Goal: Register for event/course

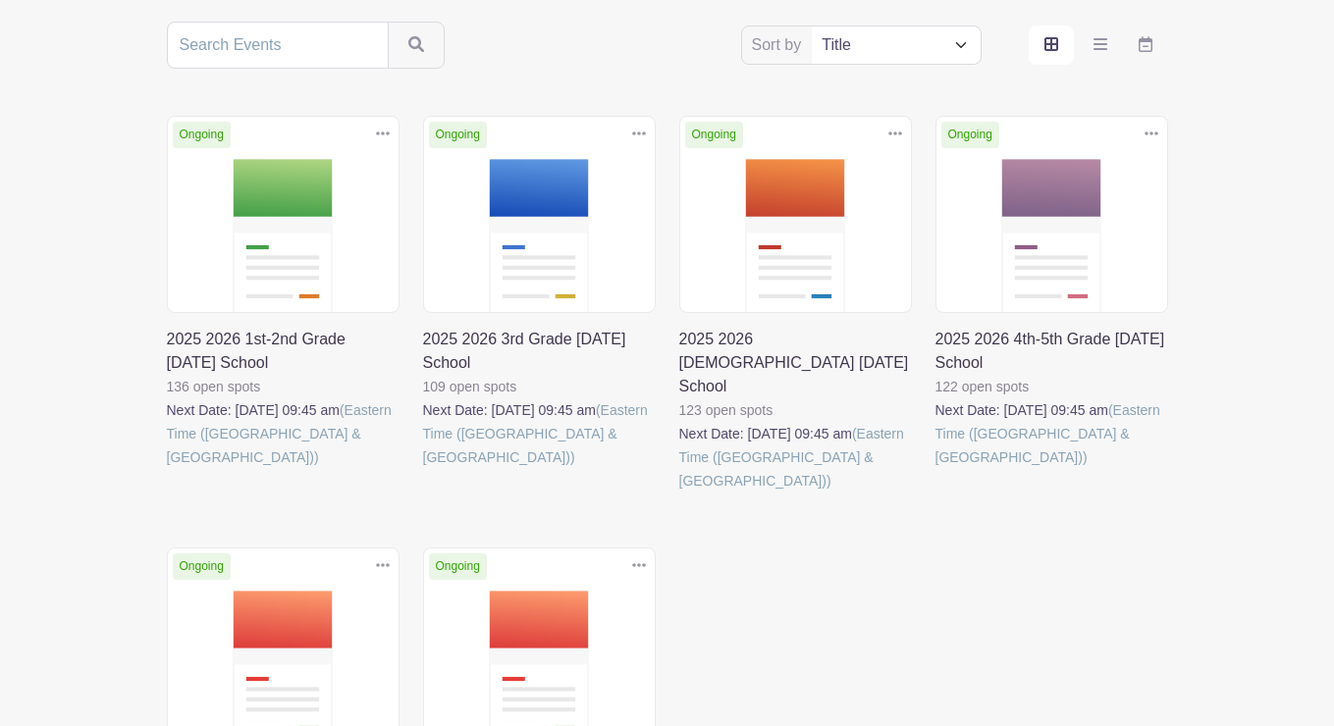
scroll to position [491, 0]
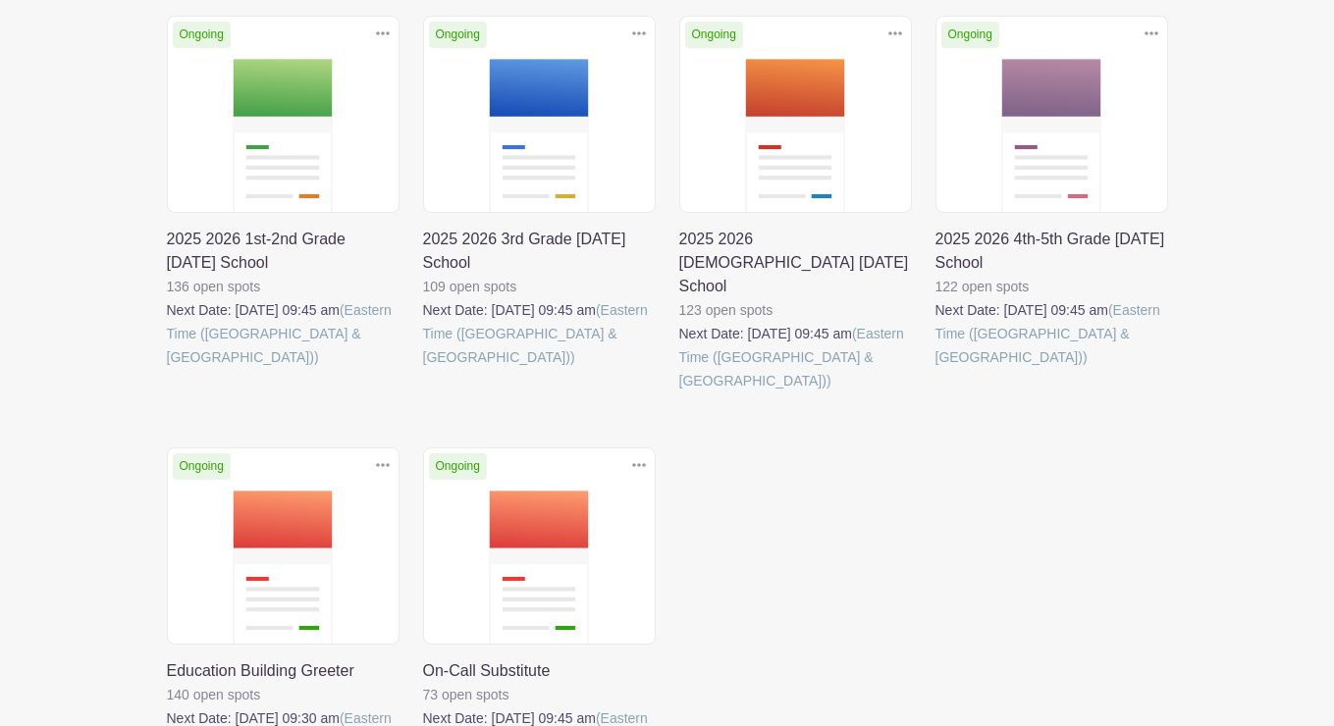
click at [423, 369] on link at bounding box center [423, 369] width 0 height 0
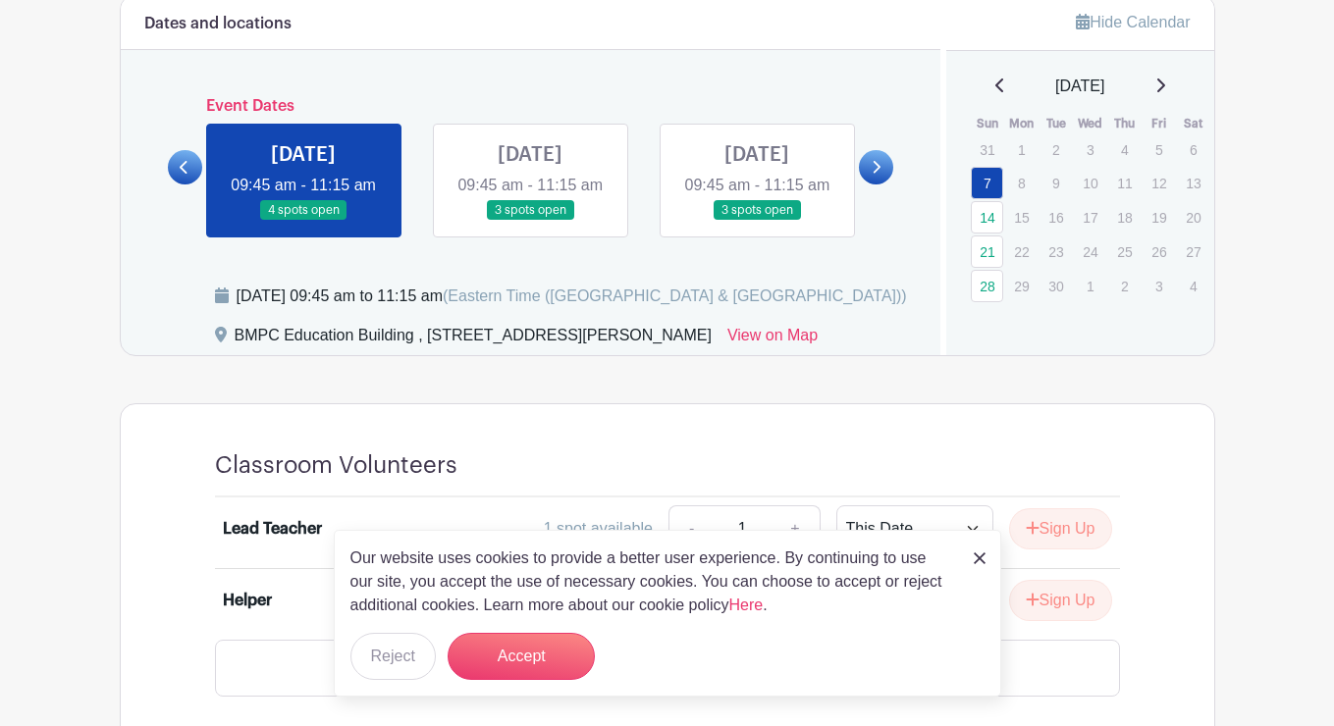
scroll to position [858, 0]
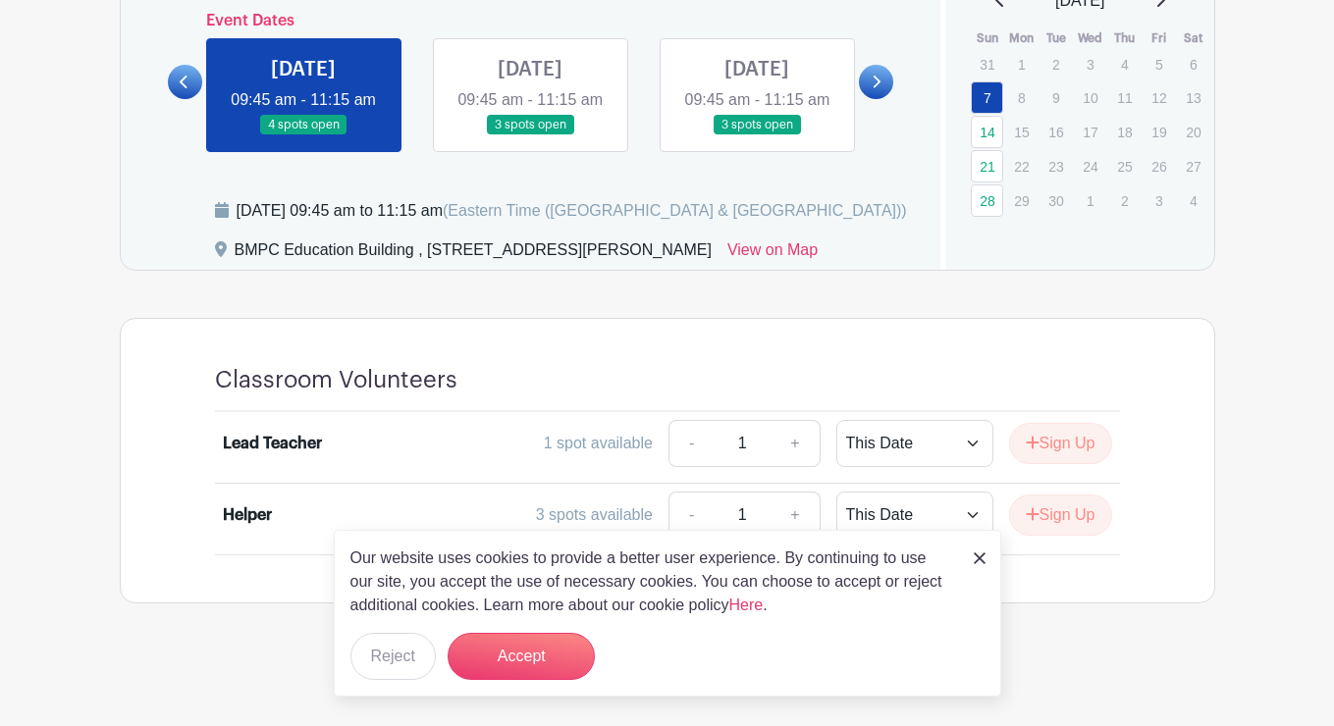
click at [976, 561] on img at bounding box center [979, 558] width 12 height 12
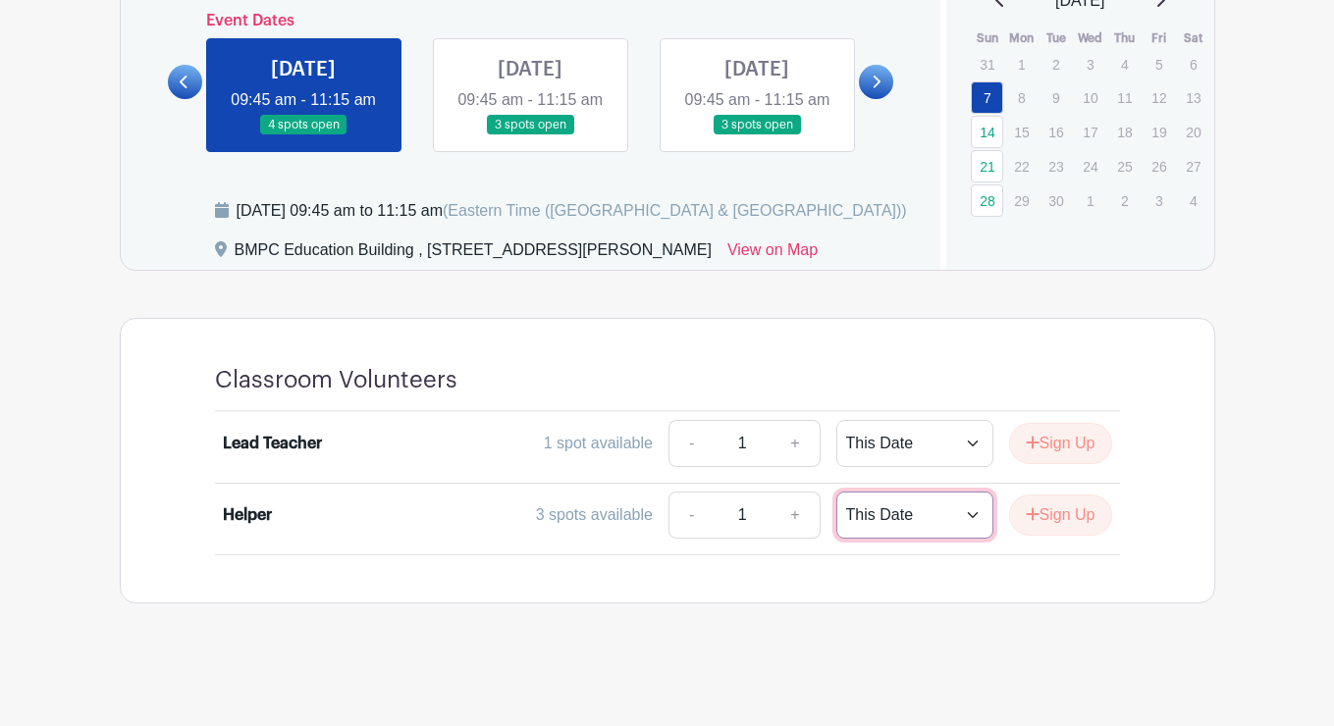
click at [962, 512] on select "This Date Select Dates" at bounding box center [914, 515] width 157 height 47
click at [836, 492] on select "This Date Select Dates" at bounding box center [914, 515] width 157 height 47
click at [1058, 511] on button "Sign Up" at bounding box center [1060, 515] width 103 height 41
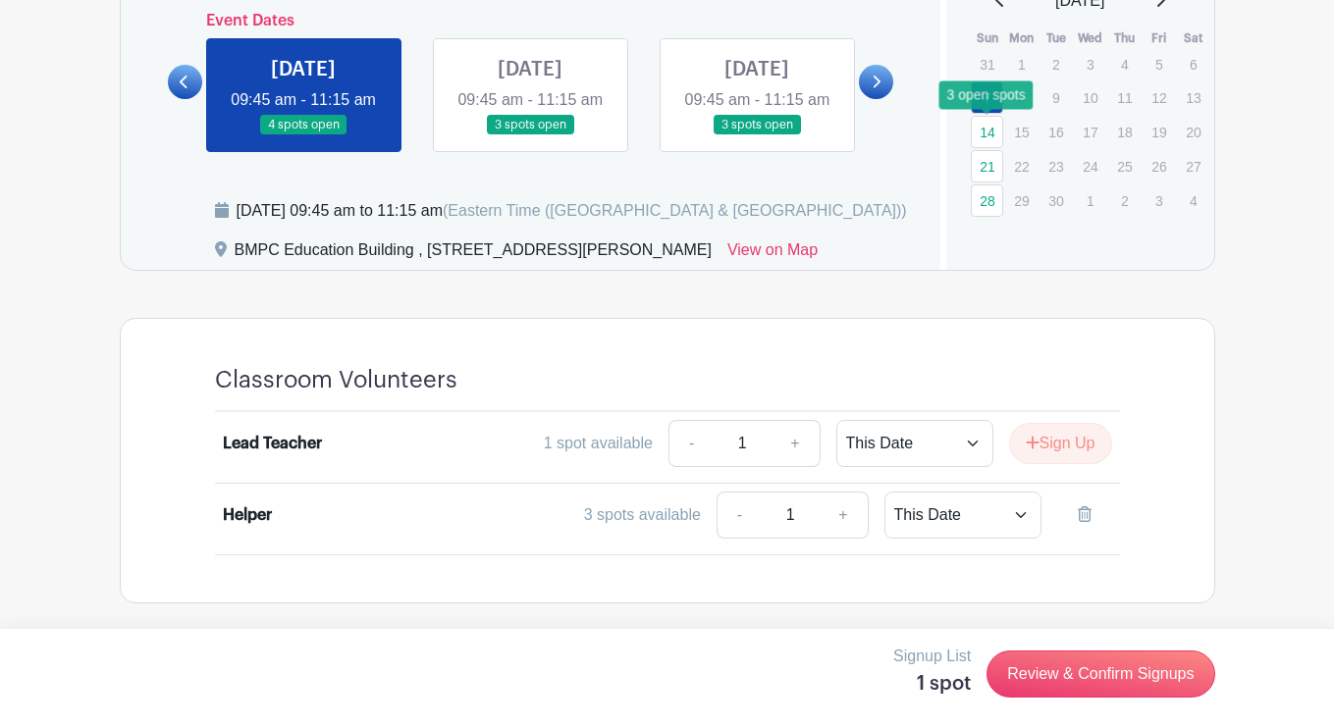
click at [985, 116] on link "14" at bounding box center [986, 132] width 32 height 32
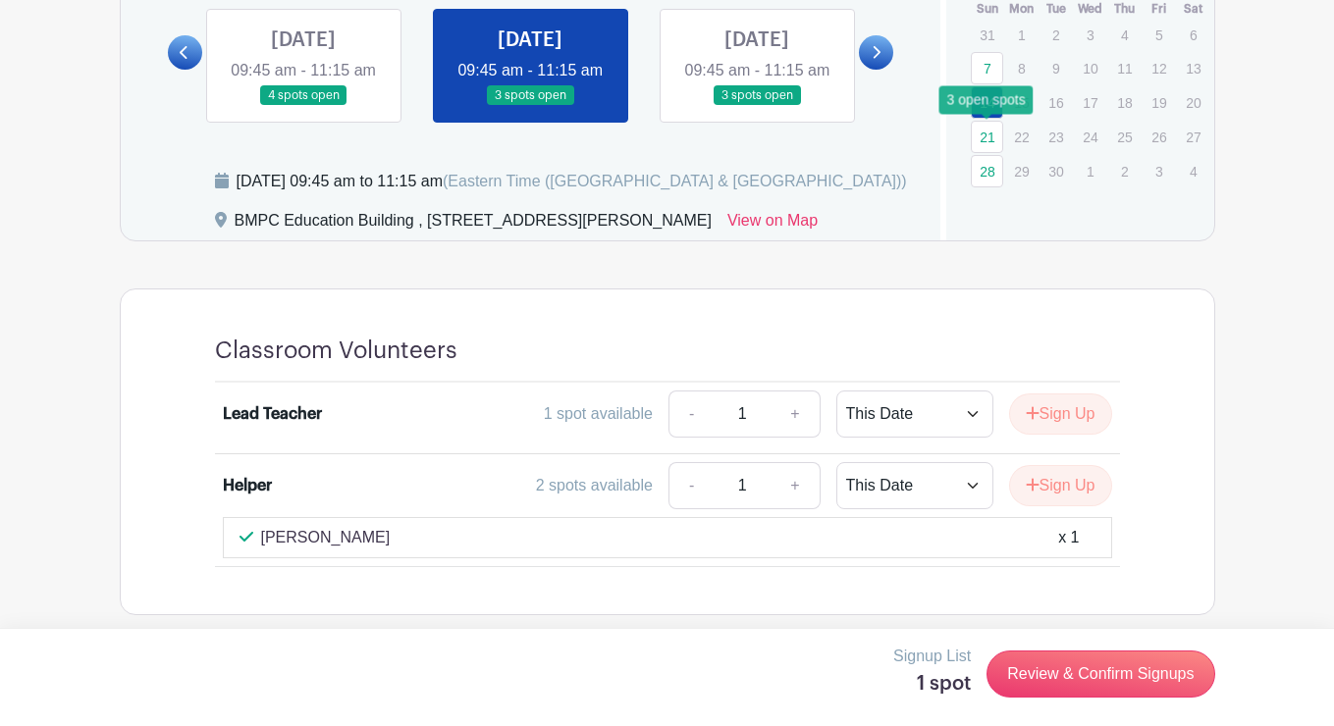
click at [985, 133] on link "21" at bounding box center [986, 137] width 32 height 32
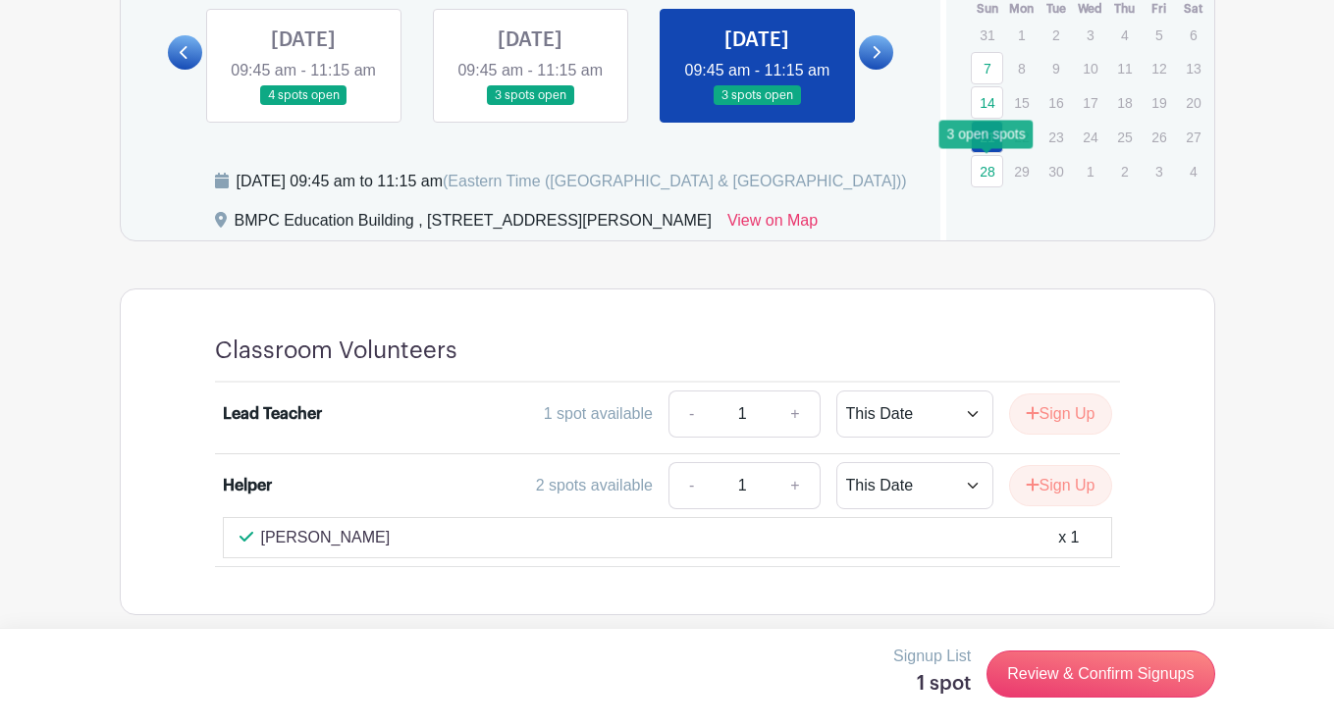
click at [985, 168] on link "28" at bounding box center [986, 171] width 32 height 32
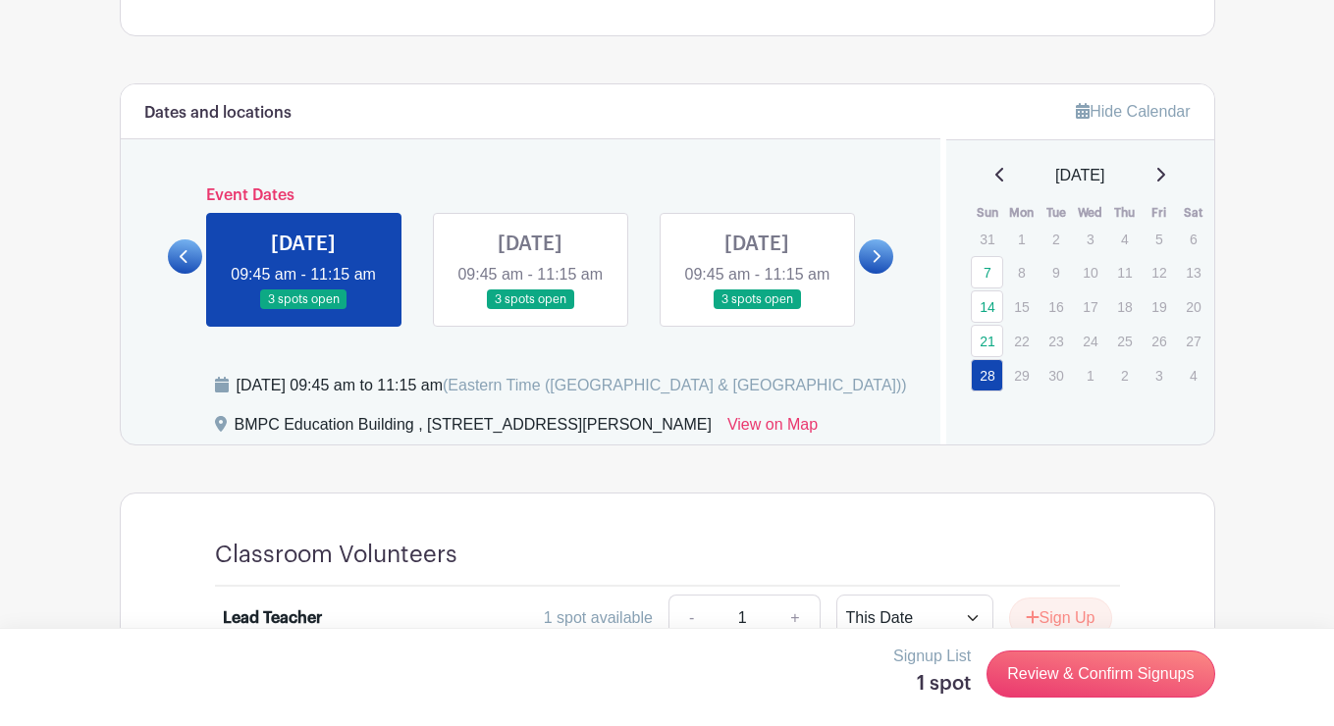
scroll to position [622, 0]
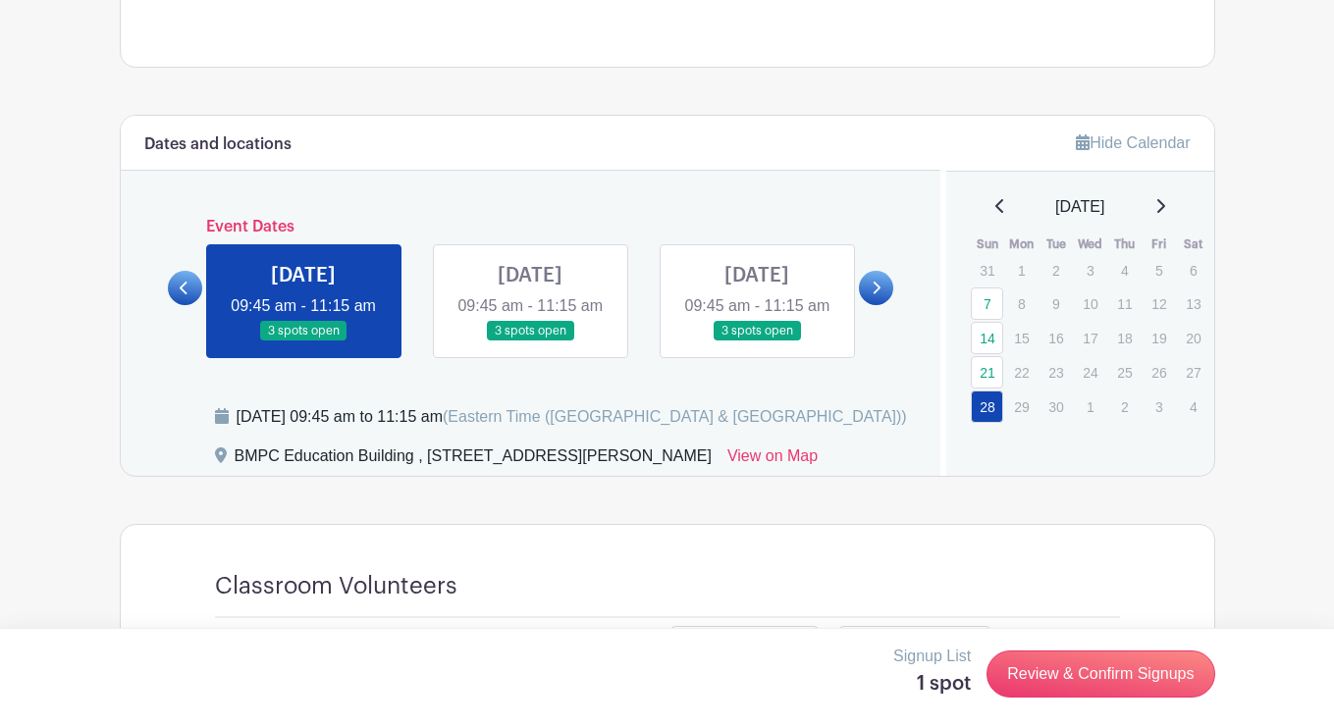
click at [1165, 204] on icon at bounding box center [1160, 206] width 10 height 16
click at [989, 297] on link "5" at bounding box center [986, 305] width 32 height 32
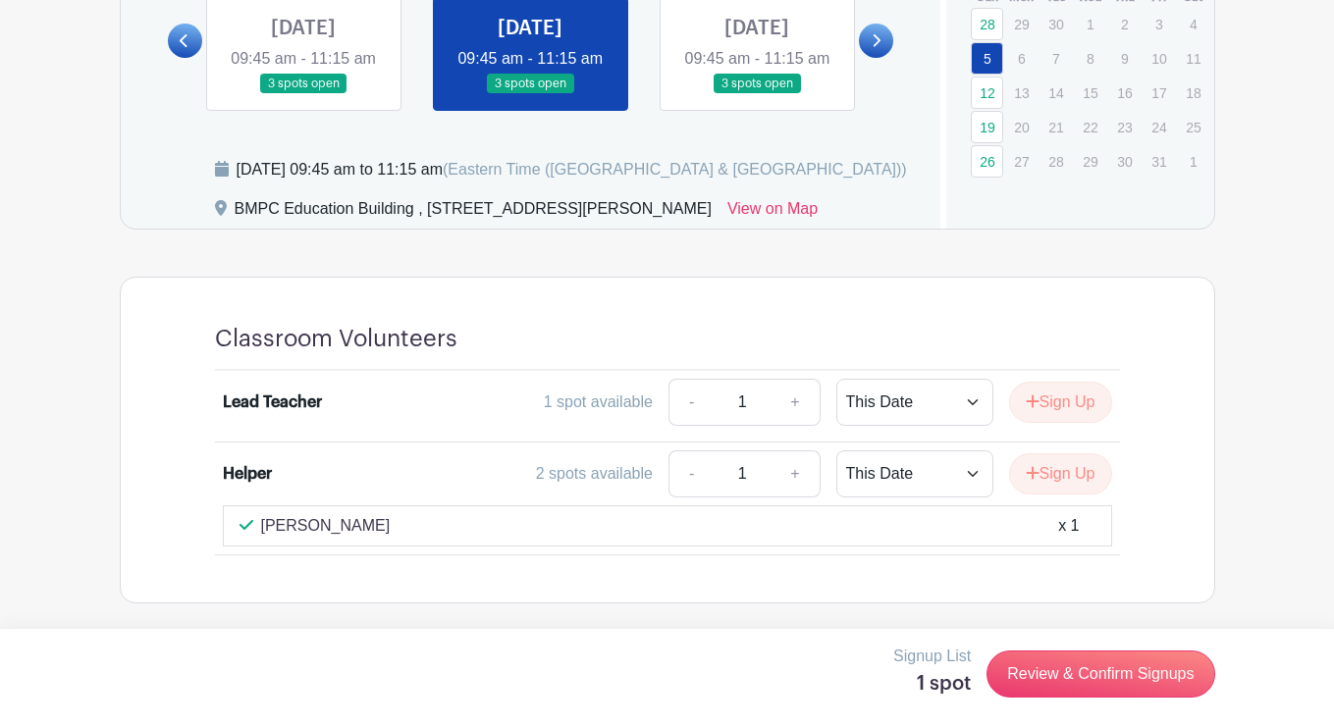
scroll to position [881, 0]
click at [993, 81] on link "12" at bounding box center [986, 93] width 32 height 32
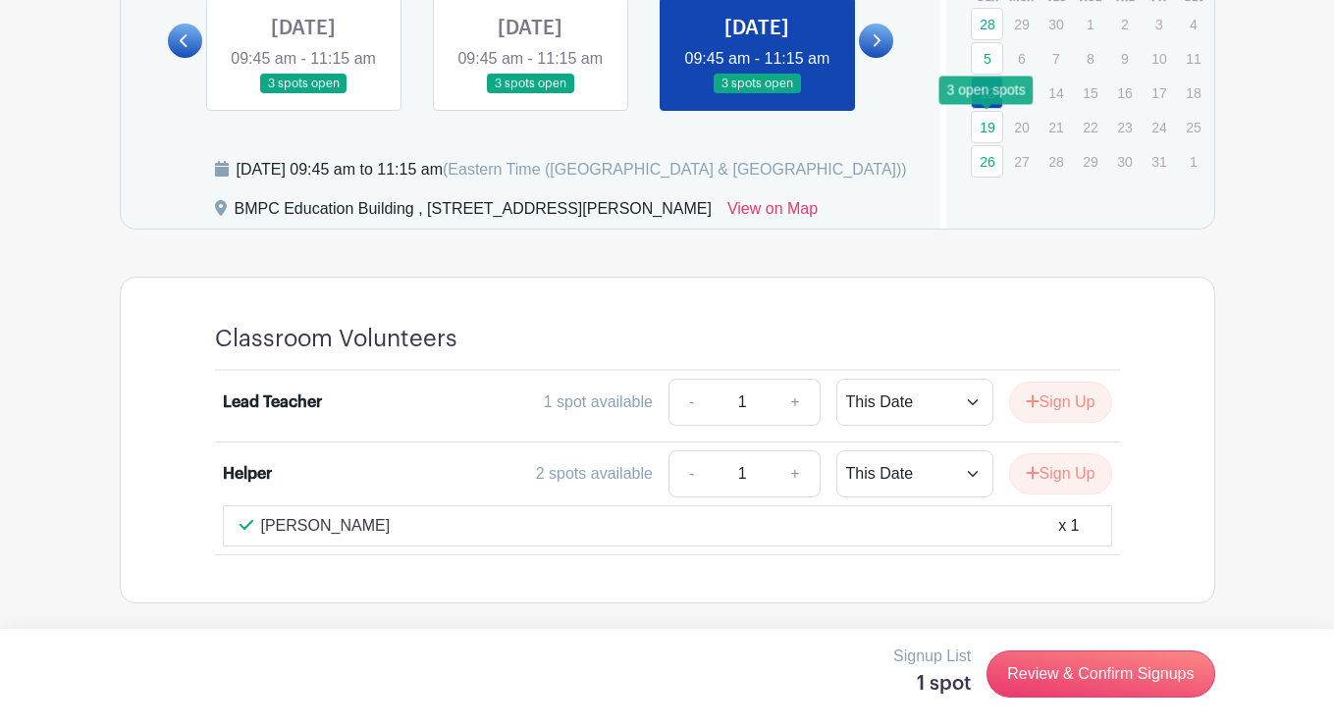
click at [990, 111] on link "19" at bounding box center [986, 127] width 32 height 32
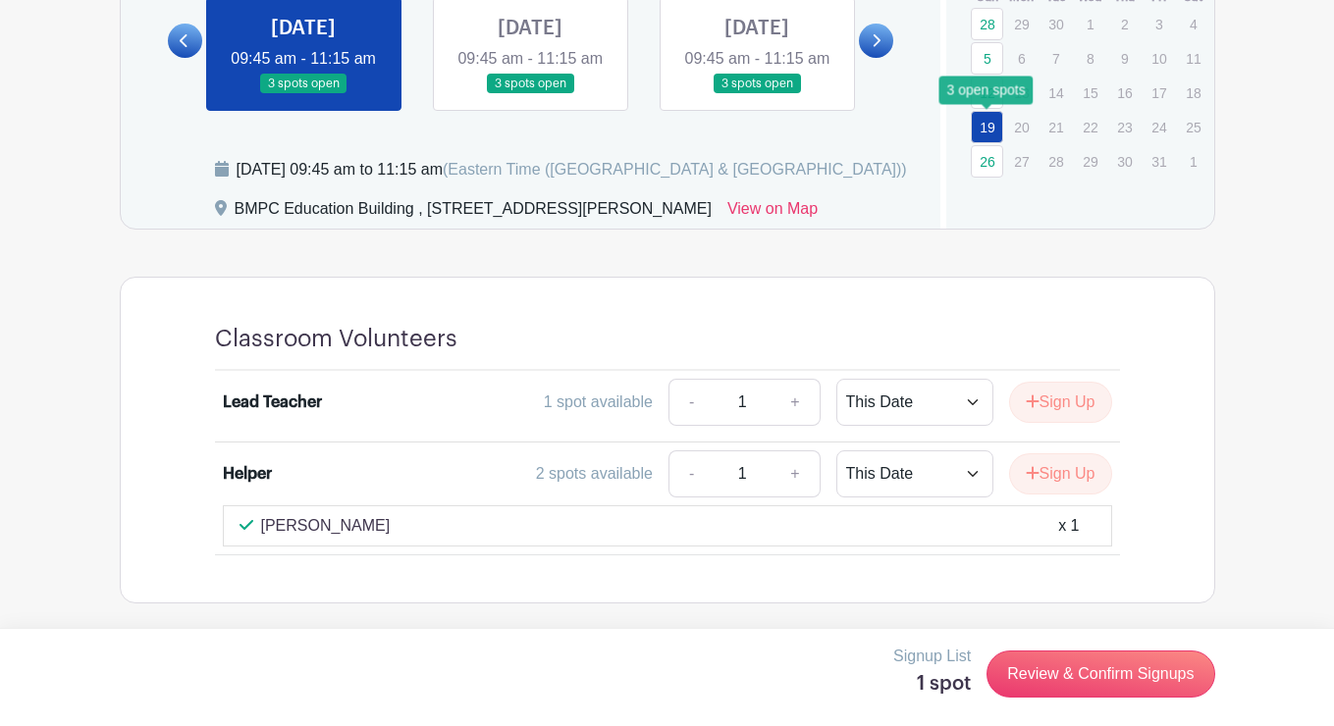
click at [990, 111] on link "19" at bounding box center [986, 127] width 32 height 32
click at [987, 152] on link "26" at bounding box center [986, 161] width 32 height 32
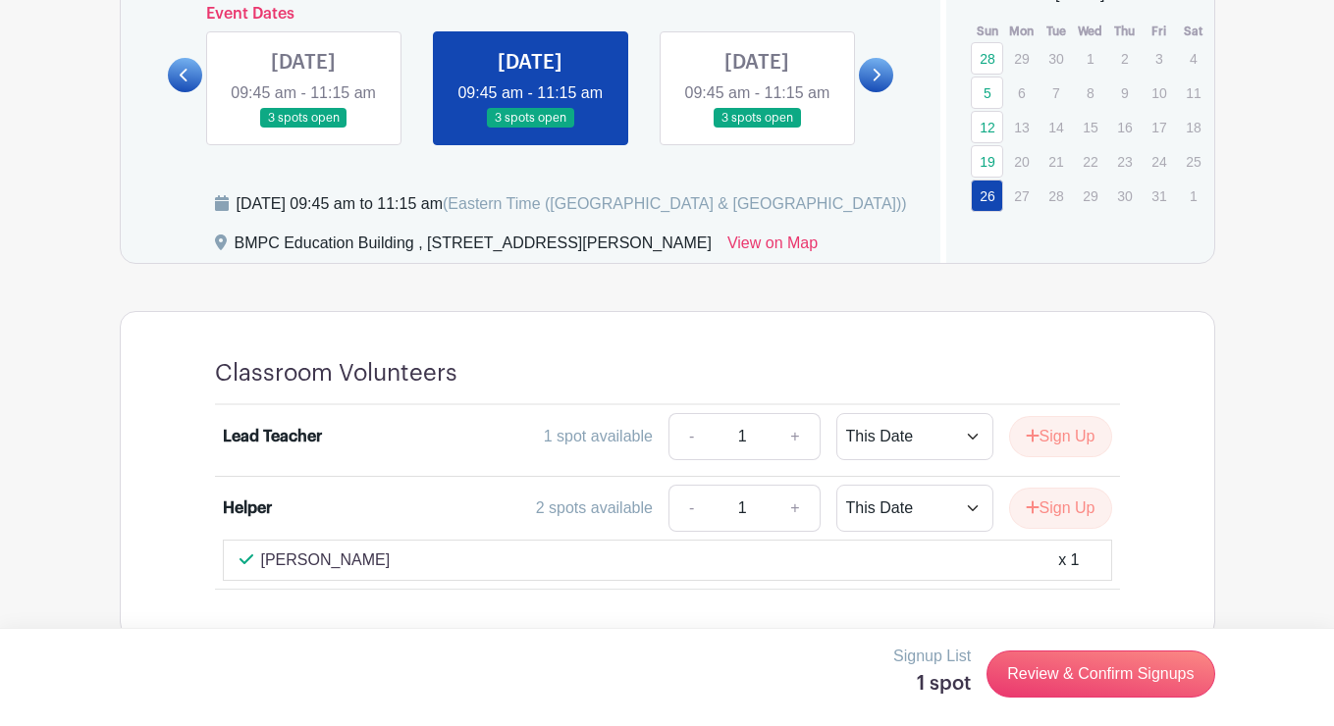
scroll to position [836, 0]
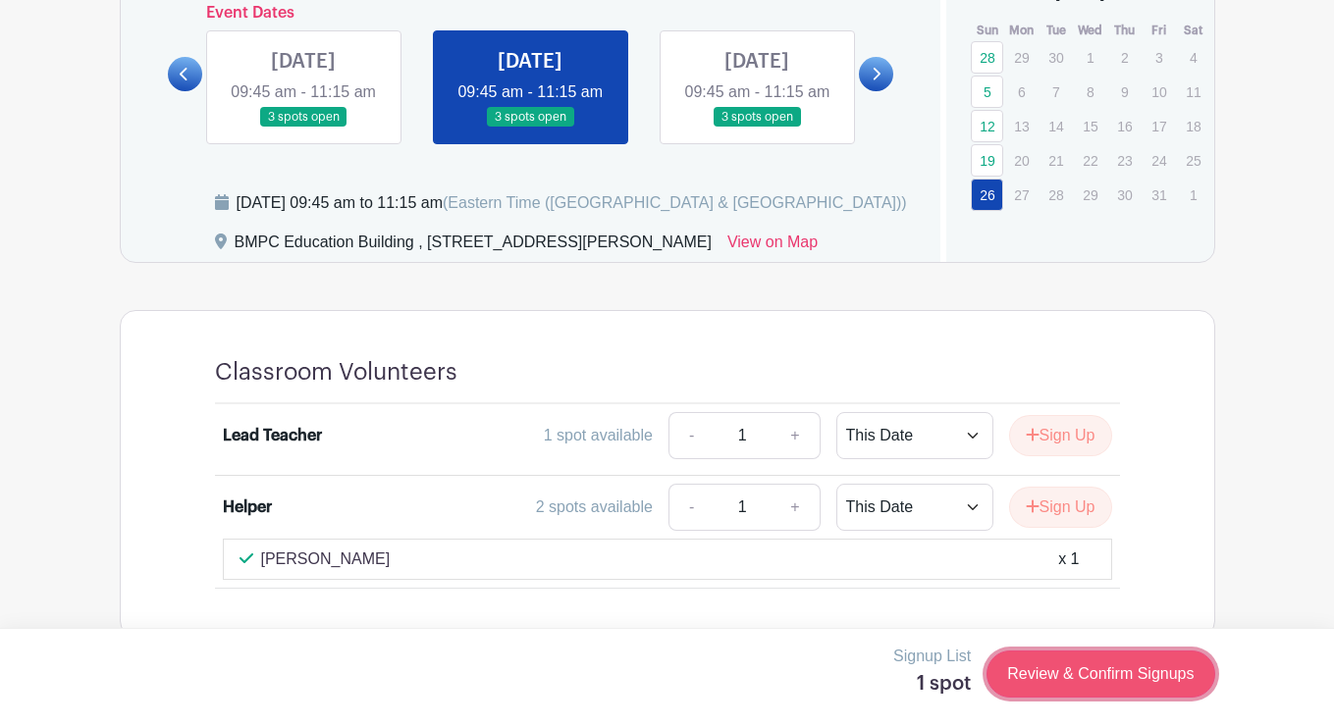
click at [1110, 682] on link "Review & Confirm Signups" at bounding box center [1100, 674] width 228 height 47
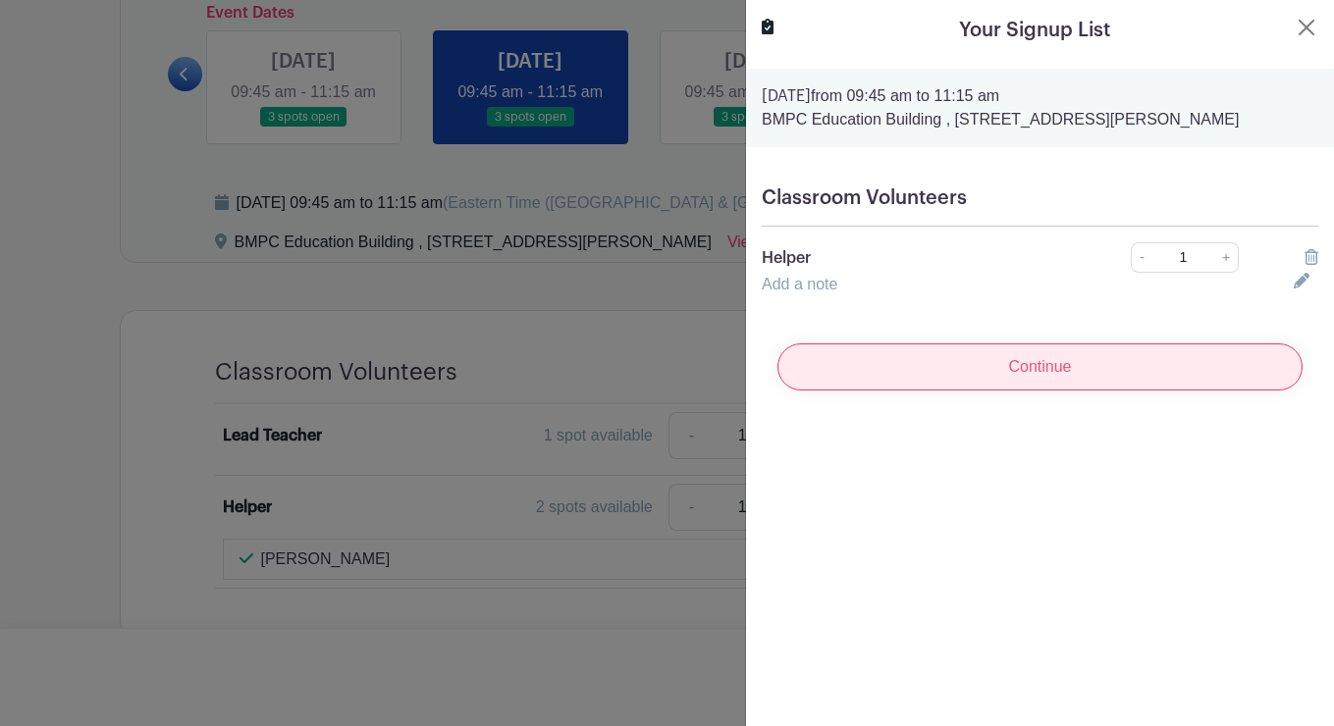
click at [1064, 367] on input "Continue" at bounding box center [1039, 366] width 525 height 47
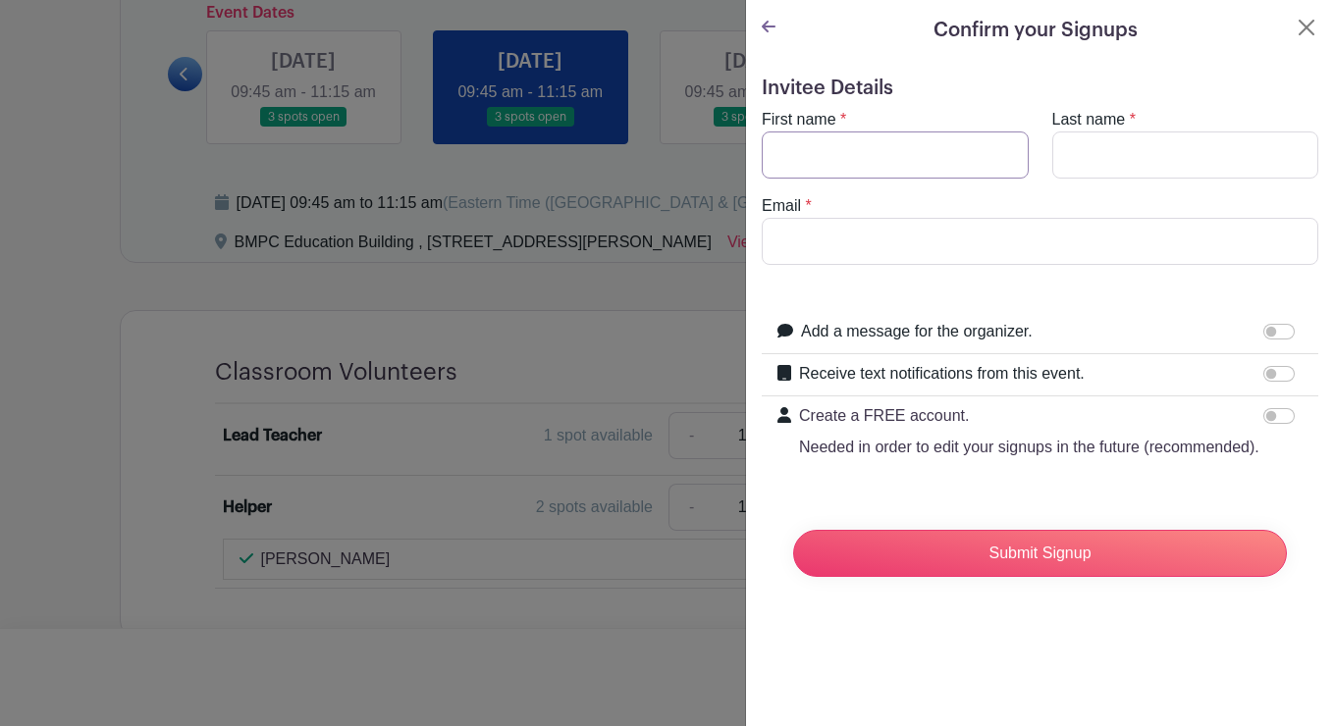
click at [901, 152] on input "First name" at bounding box center [894, 154] width 267 height 47
type input "[PERSON_NAME]"
type input "Brown"
type input "[EMAIL_ADDRESS][DOMAIN_NAME]"
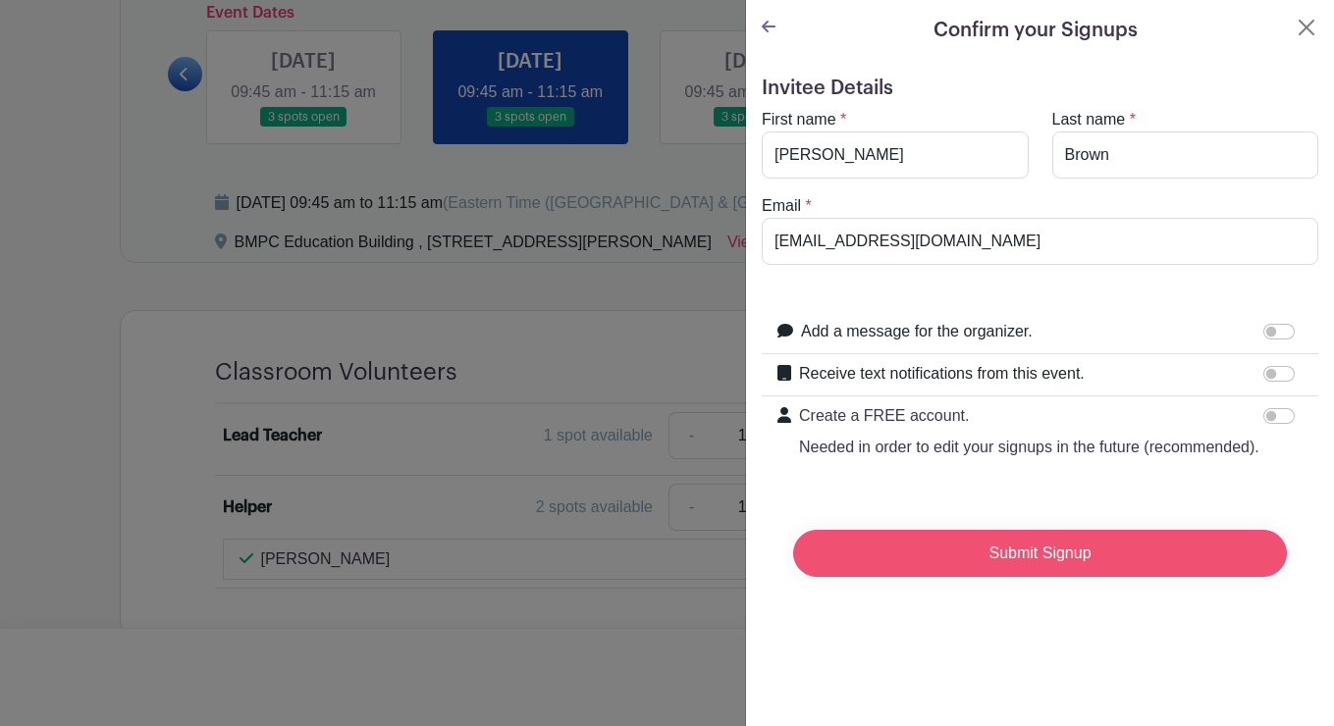
click at [955, 546] on input "Submit Signup" at bounding box center [1040, 553] width 494 height 47
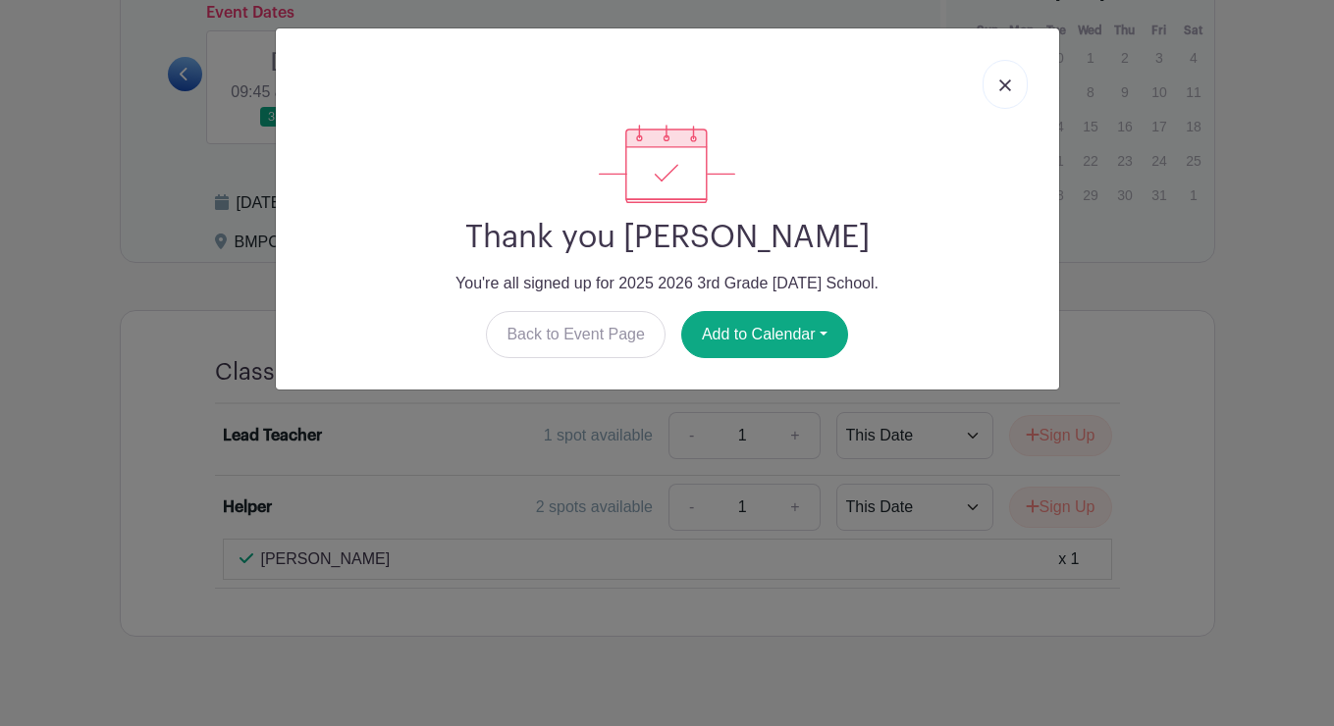
click at [1004, 84] on img at bounding box center [1005, 85] width 12 height 12
